Goal: Information Seeking & Learning: Understand process/instructions

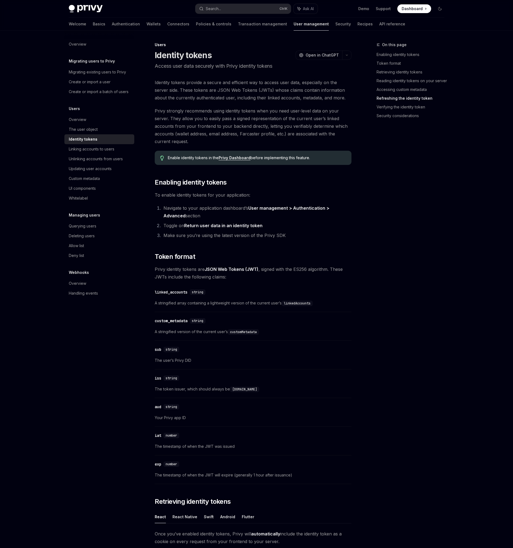
scroll to position [1260, 0]
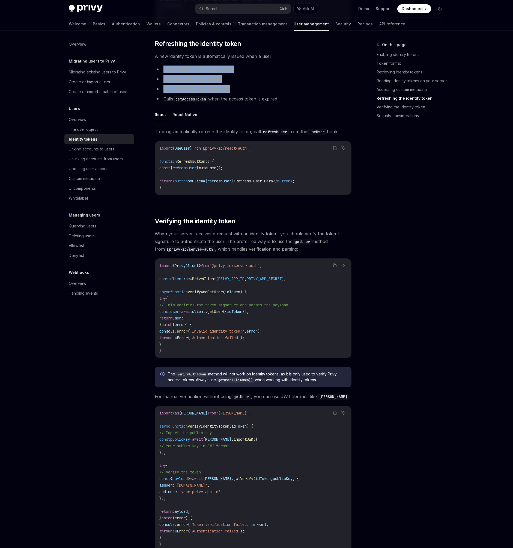
drag, startPoint x: 235, startPoint y: 92, endPoint x: 163, endPoint y: 71, distance: 75.5
click at [163, 71] on ul "Authenticates into the application Links or unlinks an account Refreshes their …" at bounding box center [253, 83] width 197 height 37
copy ul "Authenticates into the application Links or unlinks an account Refreshes their …"
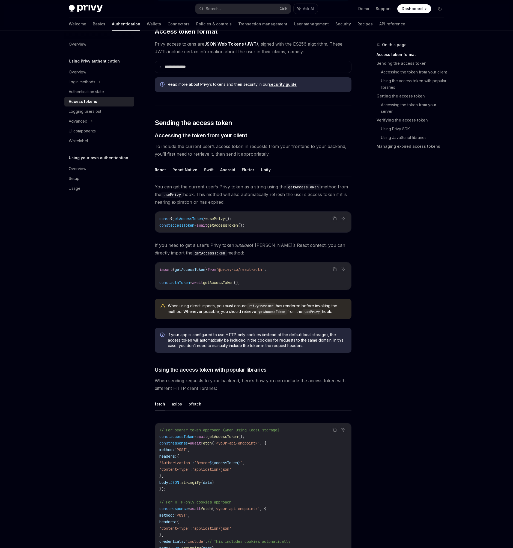
scroll to position [147, 0]
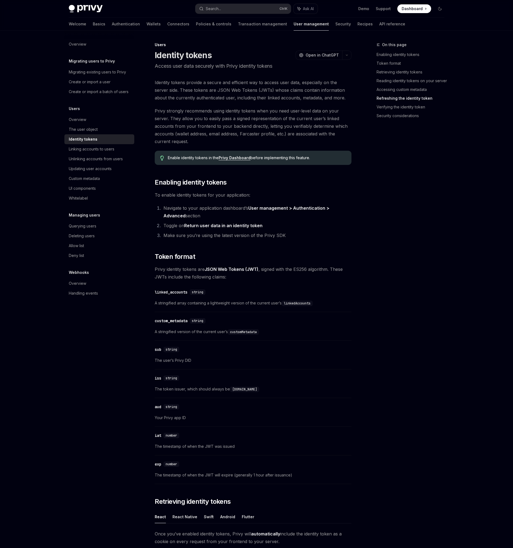
scroll to position [1260, 0]
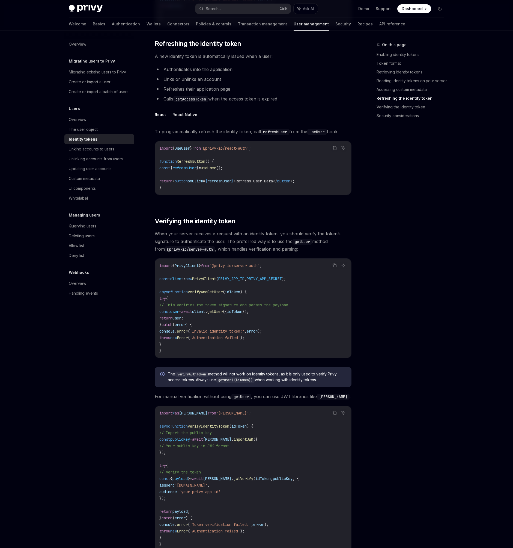
click at [193, 102] on code "getAccessToken" at bounding box center [190, 99] width 35 height 6
copy code "getAccessToken"
click at [276, 134] on code "refreshUser" at bounding box center [275, 132] width 28 height 6
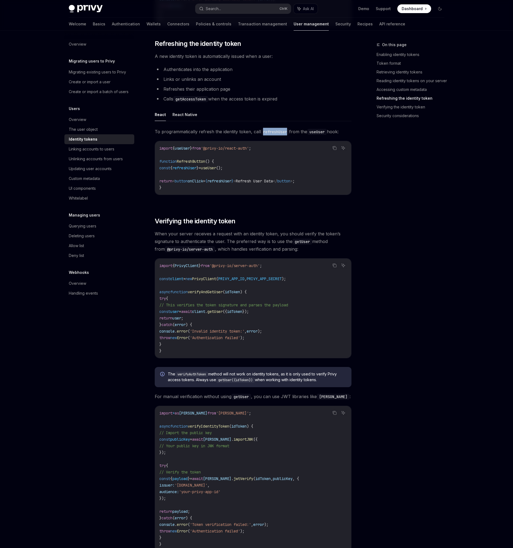
copy code "refreshUser"
click at [183, 117] on button "React Native" at bounding box center [184, 114] width 25 height 13
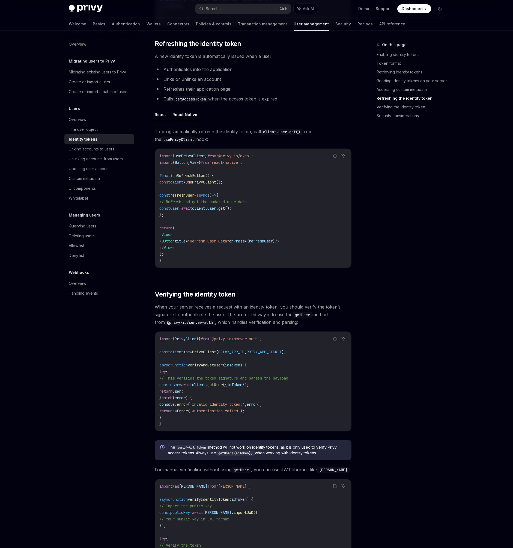
click at [164, 116] on button "React" at bounding box center [160, 114] width 11 height 13
type textarea "*"
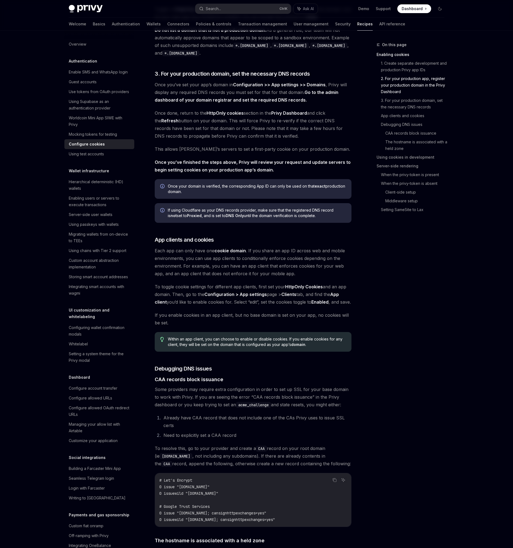
scroll to position [344, 0]
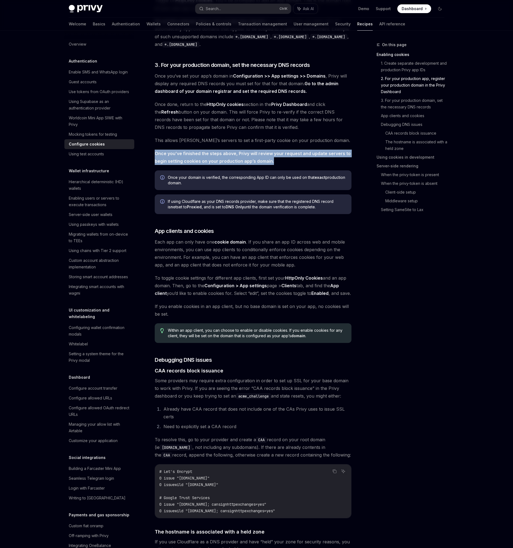
drag, startPoint x: 273, startPoint y: 162, endPoint x: 152, endPoint y: 156, distance: 121.0
copy strong "Once you’ve finished the steps above, Privy will review your request and update…"
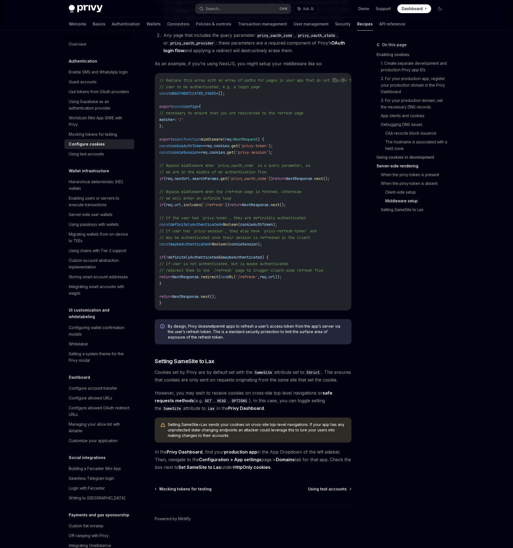
scroll to position [1602, 0]
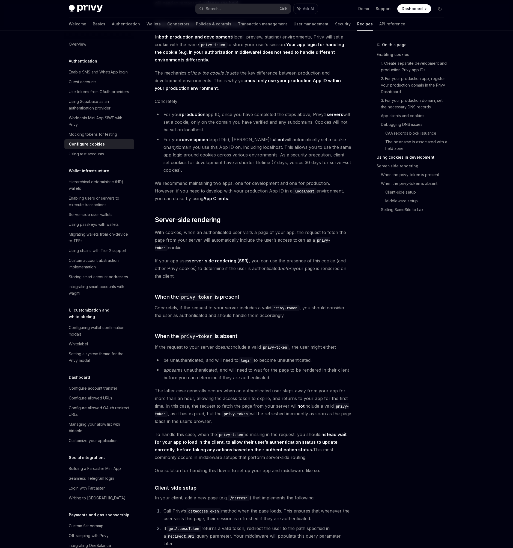
scroll to position [841, 0]
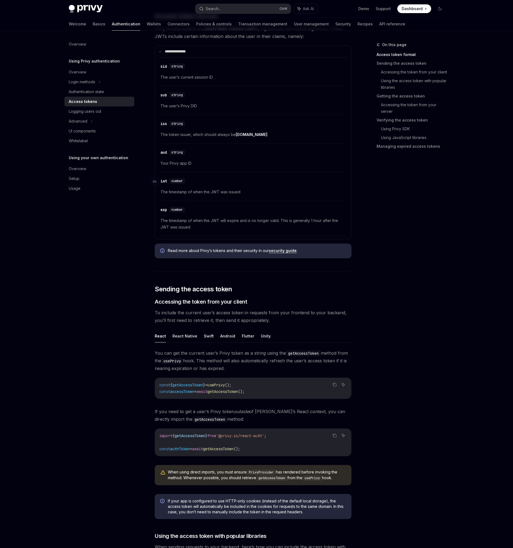
scroll to position [98, 0]
